Goal: Use online tool/utility: Use online tool/utility

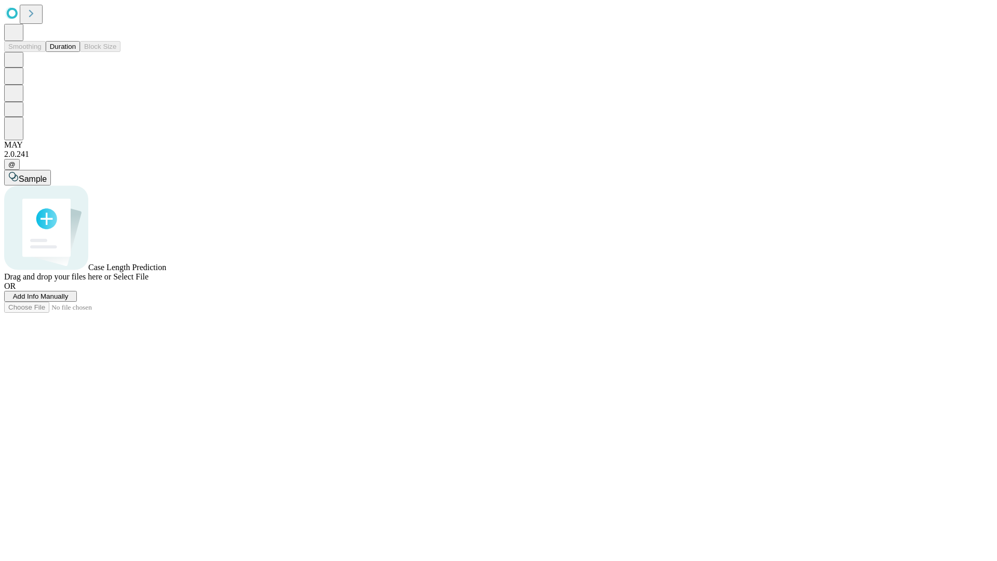
click at [76, 52] on button "Duration" at bounding box center [63, 46] width 34 height 11
click at [69, 300] on span "Add Info Manually" at bounding box center [41, 296] width 56 height 8
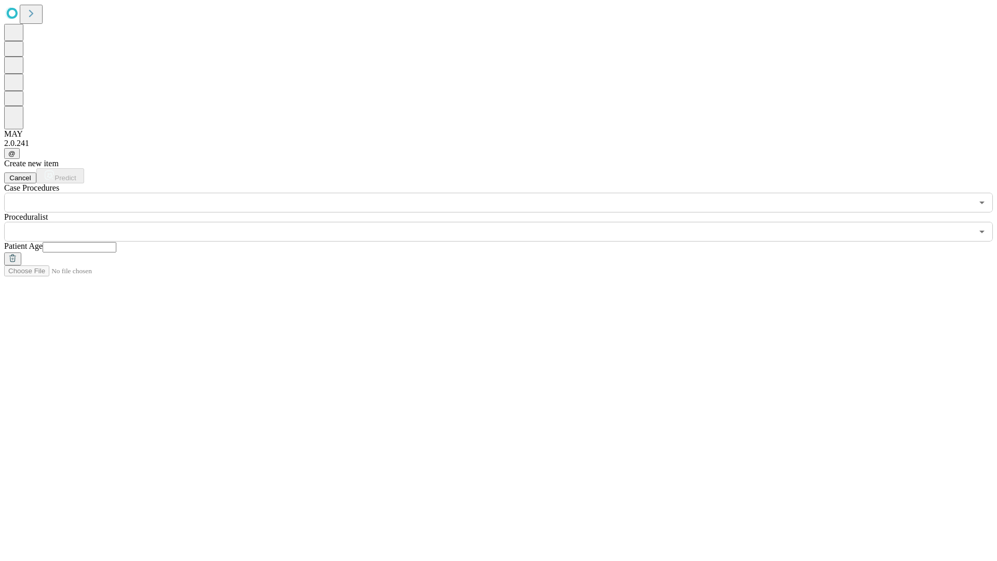
click at [116, 242] on input "text" at bounding box center [80, 247] width 74 height 10
type input "**"
click at [506, 222] on input "text" at bounding box center [488, 232] width 969 height 20
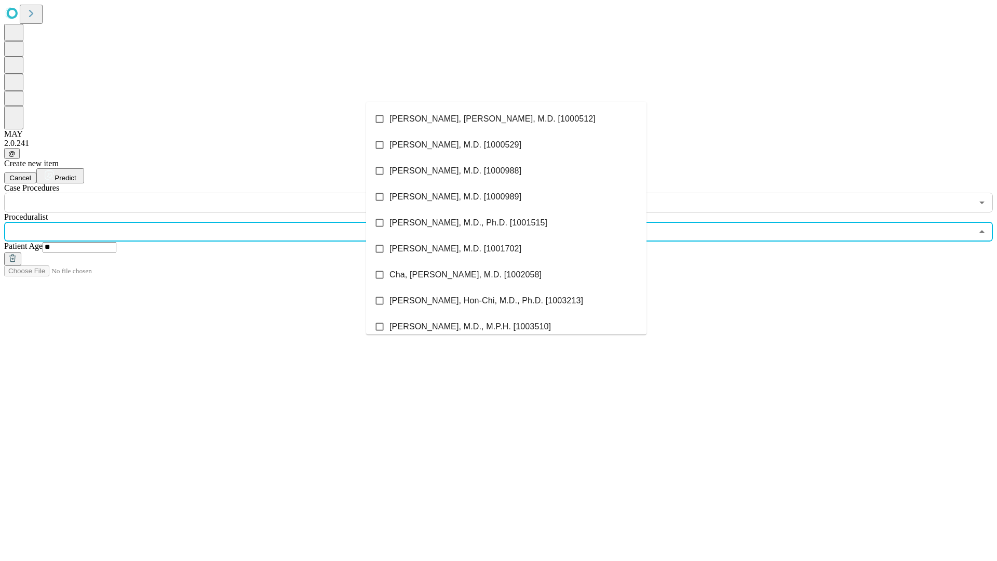
click at [506, 119] on li "[PERSON_NAME], [PERSON_NAME], M.D. [1000512]" at bounding box center [506, 119] width 280 height 26
click at [218, 193] on input "text" at bounding box center [488, 203] width 969 height 20
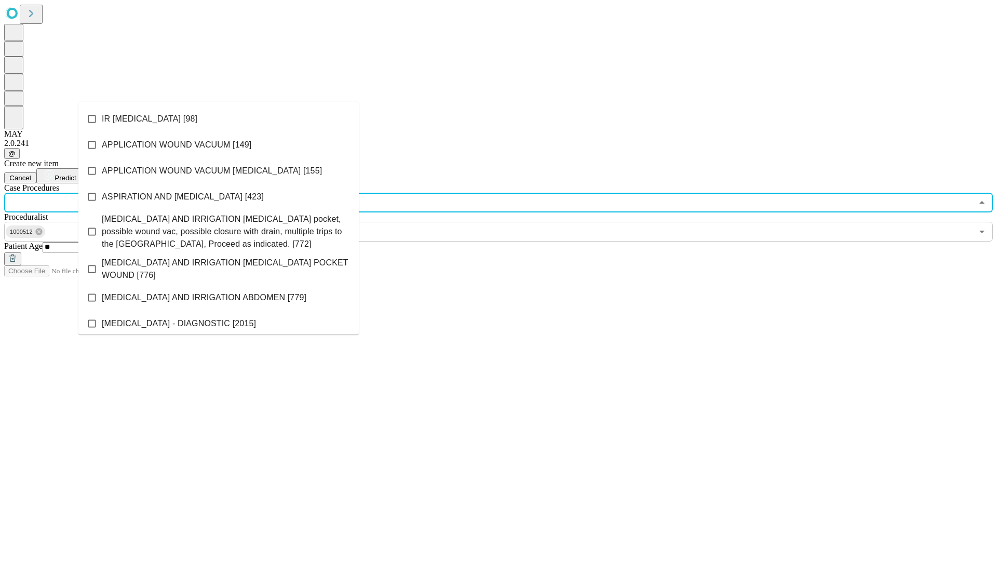
click at [219, 119] on li "IR [MEDICAL_DATA] [98]" at bounding box center [218, 119] width 280 height 26
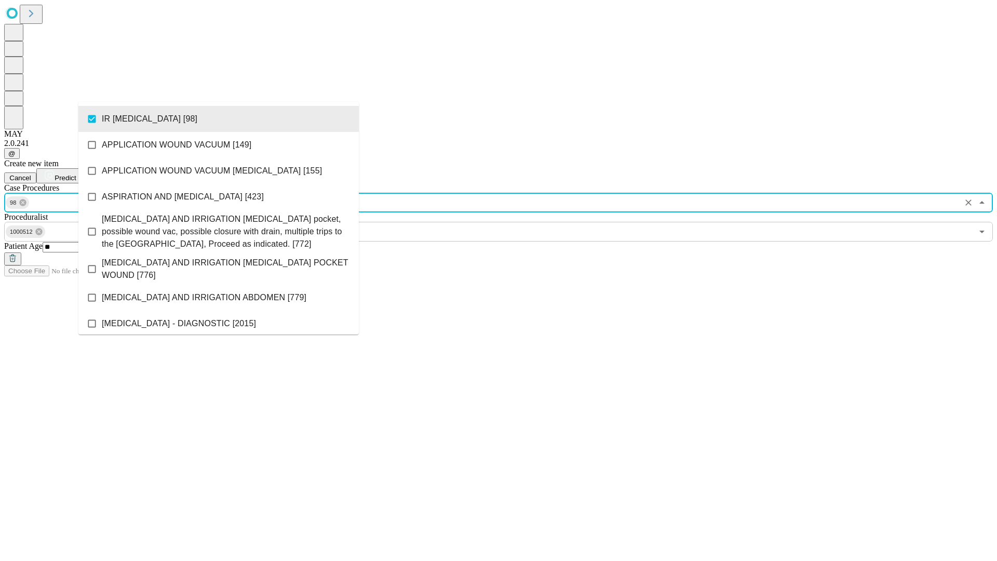
click at [76, 174] on span "Predict" at bounding box center [65, 178] width 21 height 8
